Goal: Task Accomplishment & Management: Use online tool/utility

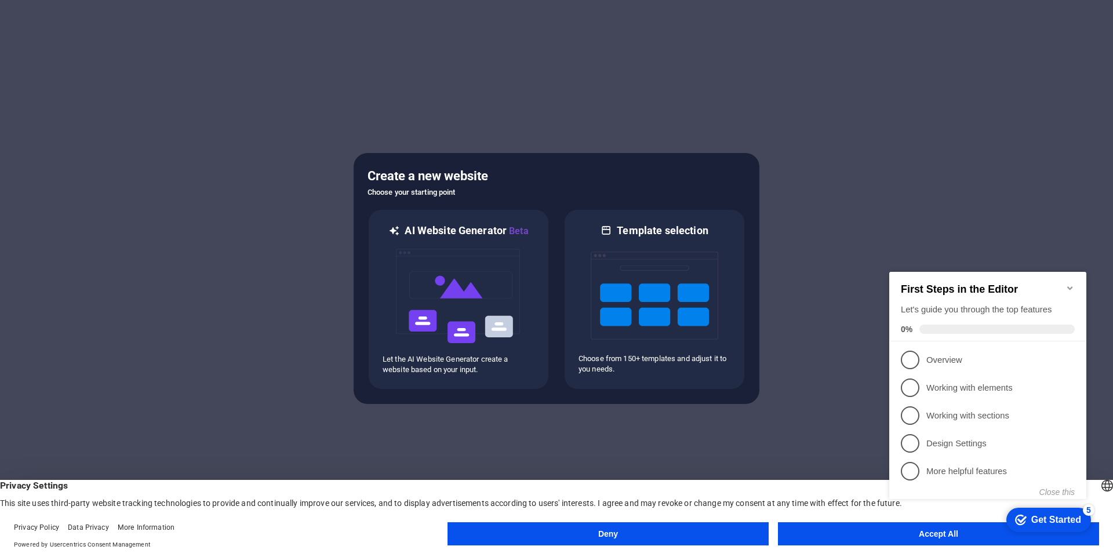
click at [480, 125] on div at bounding box center [556, 278] width 1113 height 557
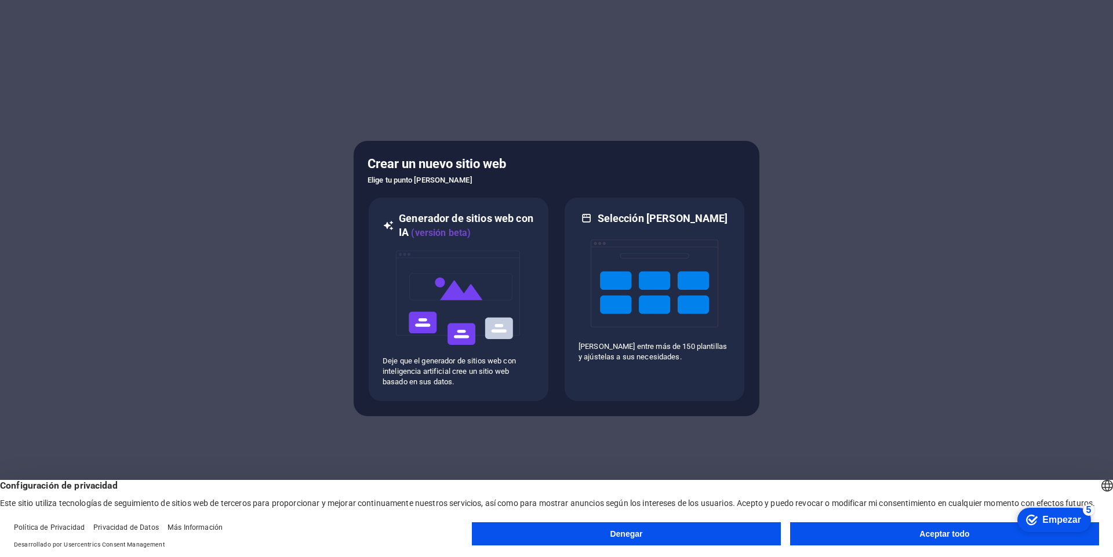
click at [948, 273] on div at bounding box center [556, 278] width 1113 height 557
click at [931, 534] on font "Aceptar todo" at bounding box center [945, 533] width 50 height 9
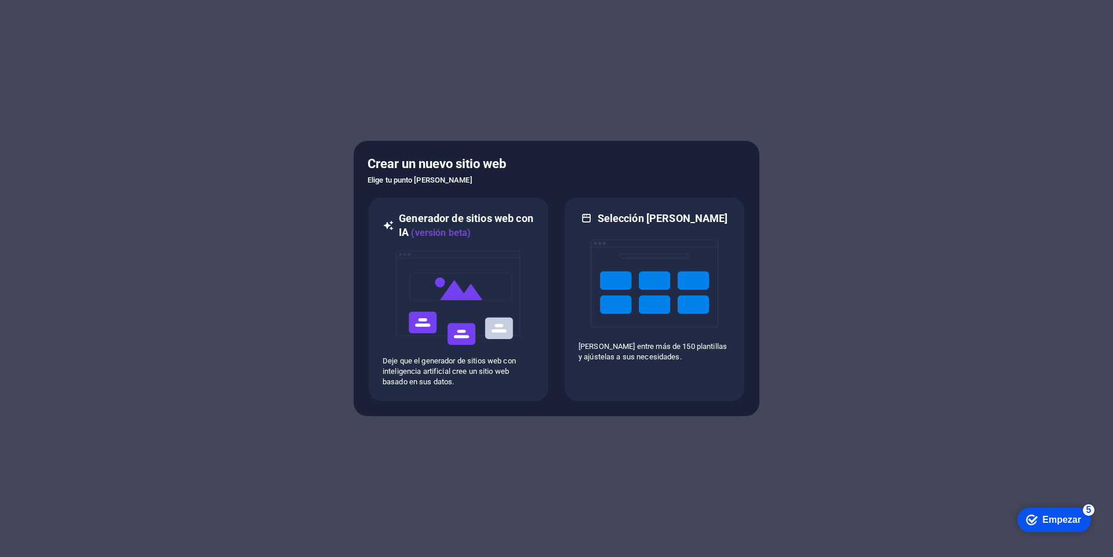
click at [1053, 529] on div "checkmark Empezar 5" at bounding box center [1055, 520] width 74 height 24
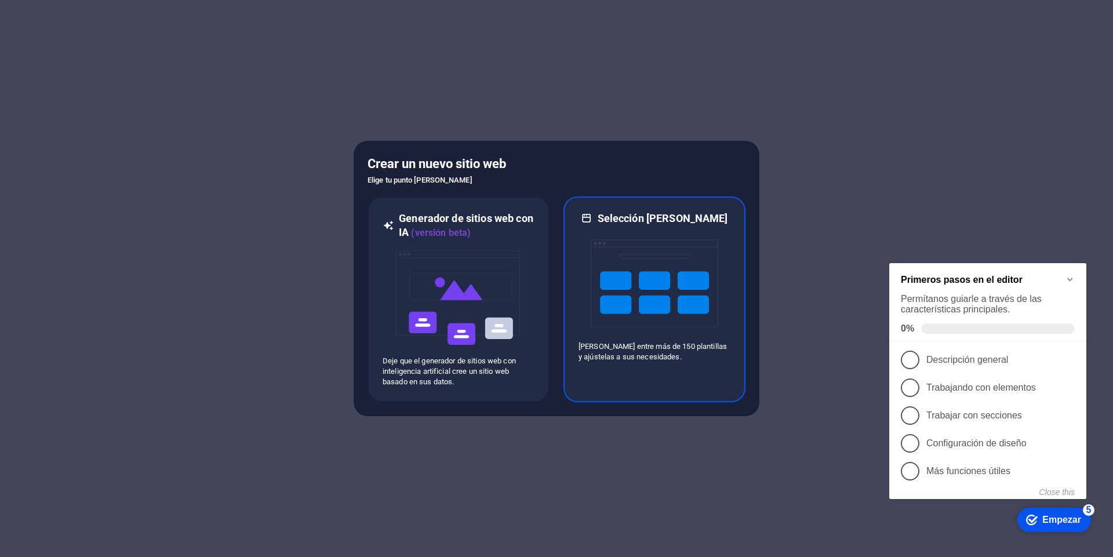
click at [710, 358] on p "[PERSON_NAME] entre más de 150 plantillas y ajústelas a sus necesidades." at bounding box center [655, 352] width 152 height 21
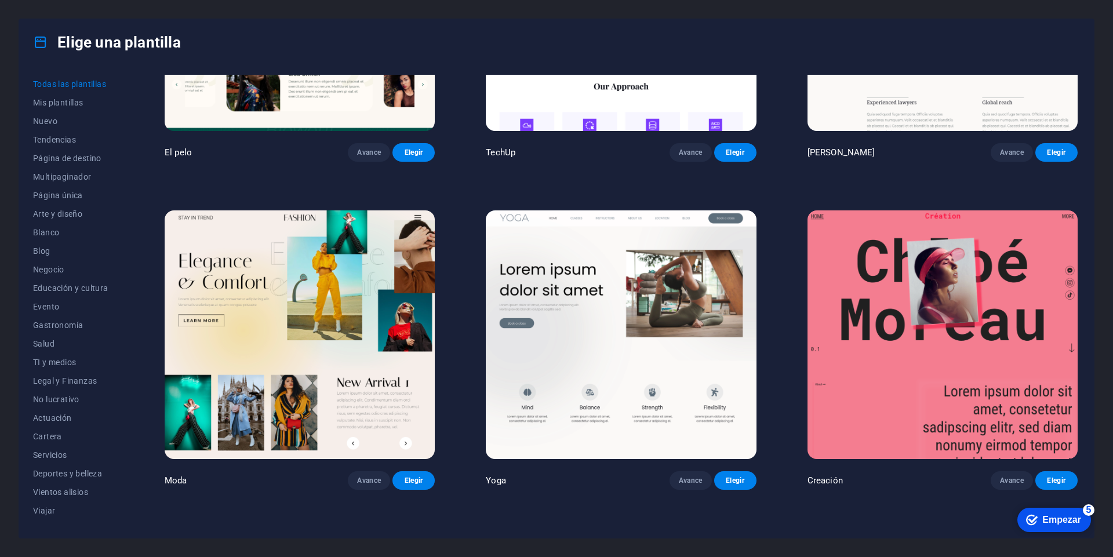
scroll to position [4871, 0]
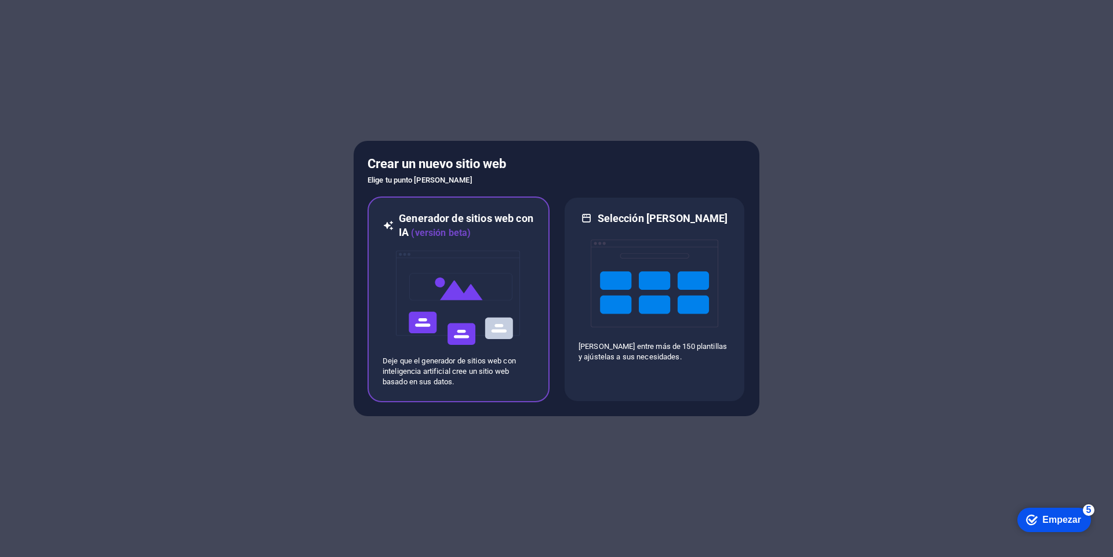
click at [471, 285] on img at bounding box center [459, 298] width 128 height 116
